Goal: Find specific page/section: Find specific page/section

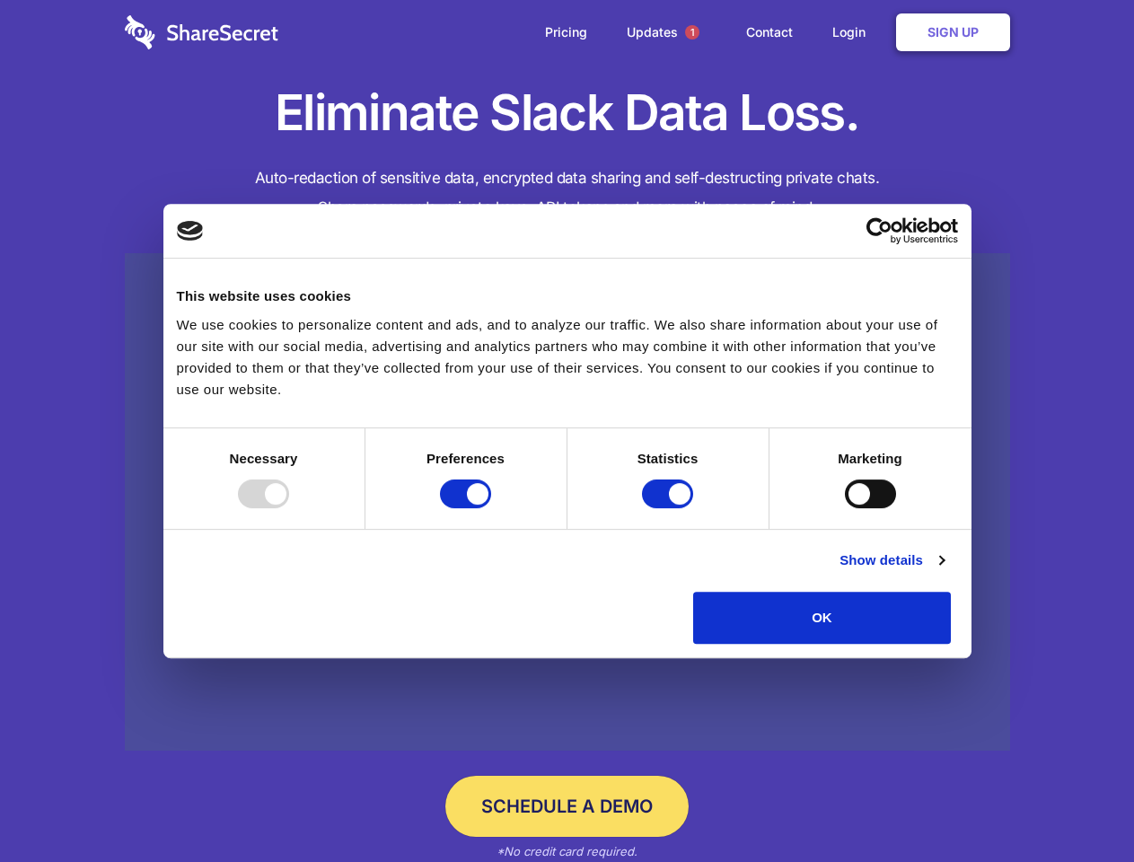
click at [289, 508] on div at bounding box center [263, 493] width 51 height 29
click at [491, 508] on input "Preferences" at bounding box center [465, 493] width 51 height 29
checkbox input "false"
click at [670, 508] on input "Statistics" at bounding box center [667, 493] width 51 height 29
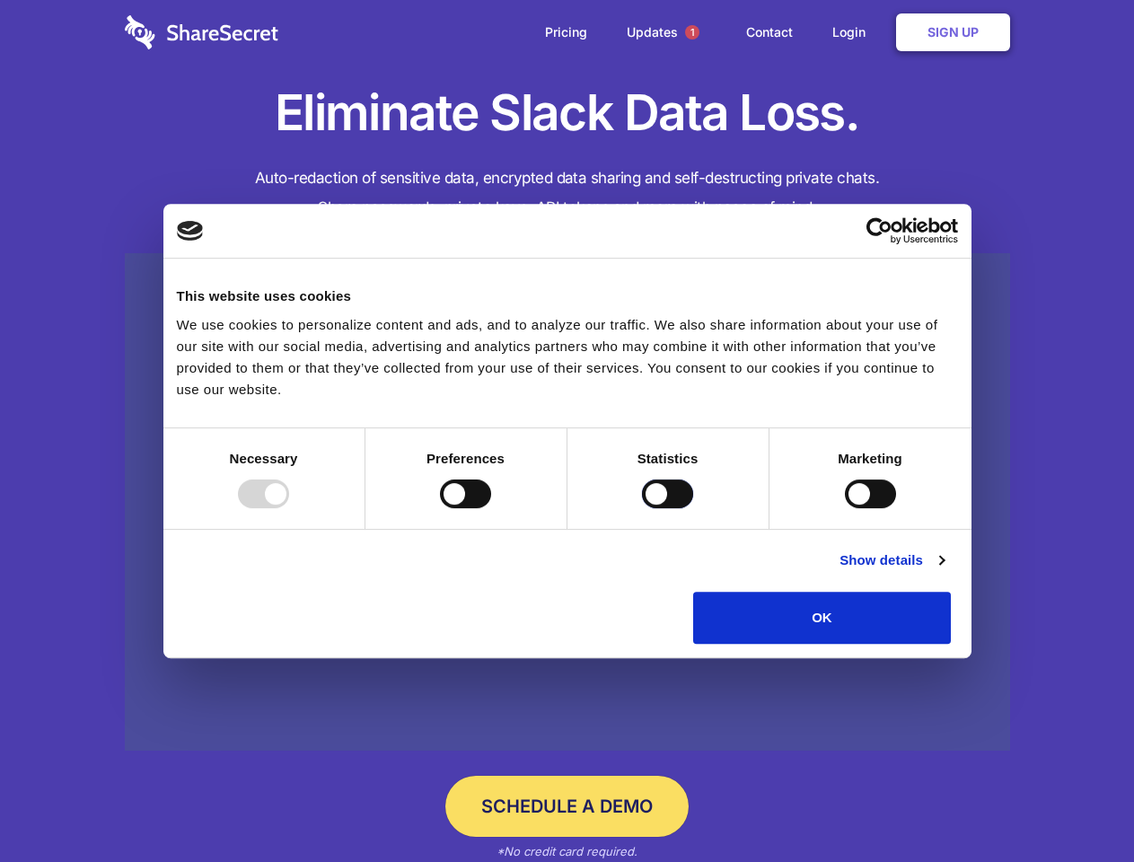
checkbox input "false"
click at [845, 508] on input "Marketing" at bounding box center [870, 493] width 51 height 29
checkbox input "true"
click at [944, 571] on link "Show details" at bounding box center [891, 560] width 104 height 22
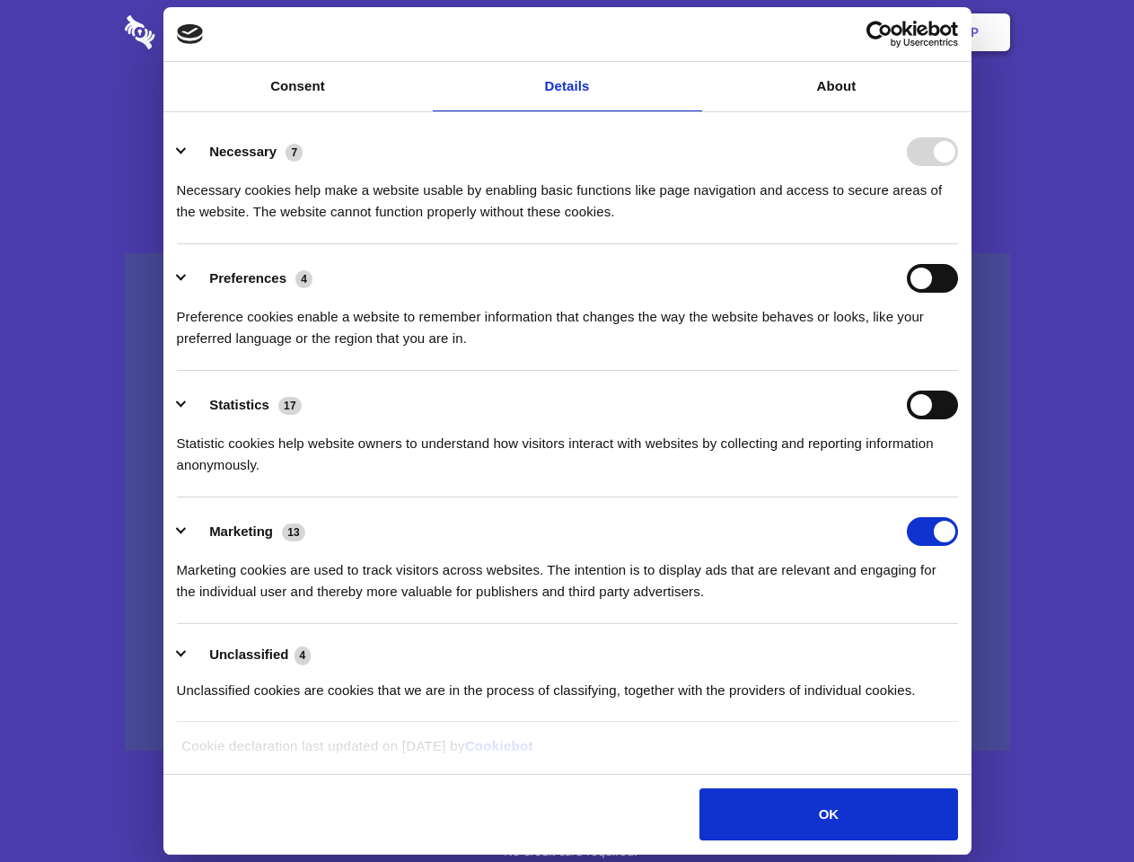
click at [958, 223] on div "Necessary cookies help make a website usable by enabling basic functions like p…" at bounding box center [567, 194] width 781 height 57
click at [691, 32] on span "1" at bounding box center [692, 32] width 14 height 14
